Goal: Transaction & Acquisition: Book appointment/travel/reservation

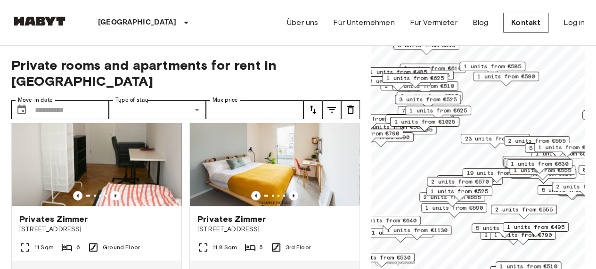
scroll to position [613, 0]
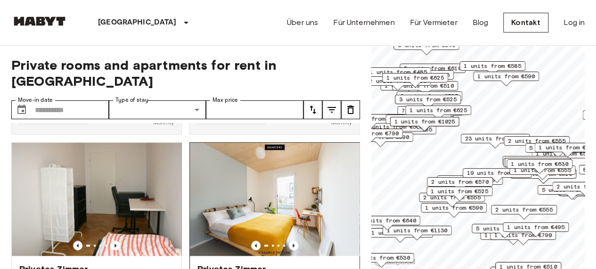
click at [279, 180] on img at bounding box center [275, 199] width 170 height 113
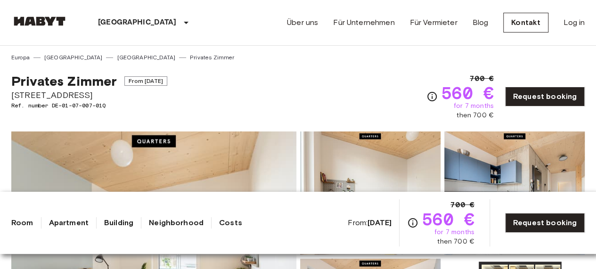
click at [29, 95] on span "[STREET_ADDRESS]" at bounding box center [89, 95] width 156 height 12
copy span "[STREET_ADDRESS]"
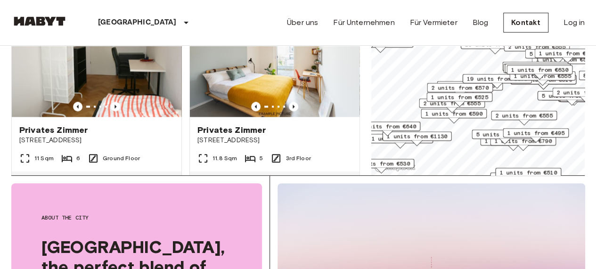
scroll to position [660, 0]
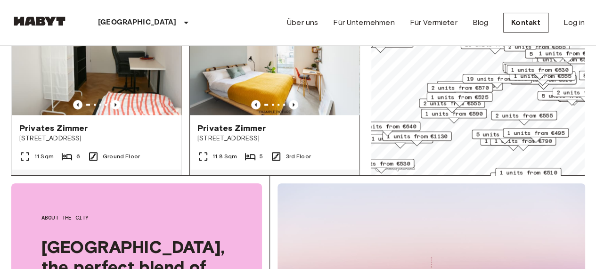
click at [267, 71] on img at bounding box center [275, 58] width 170 height 113
